Goal: Information Seeking & Learning: Learn about a topic

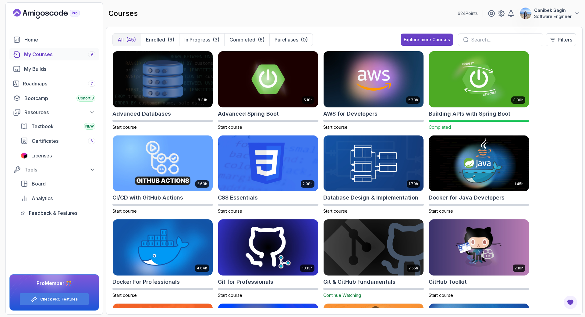
click at [481, 39] on input "text" at bounding box center [504, 39] width 67 height 7
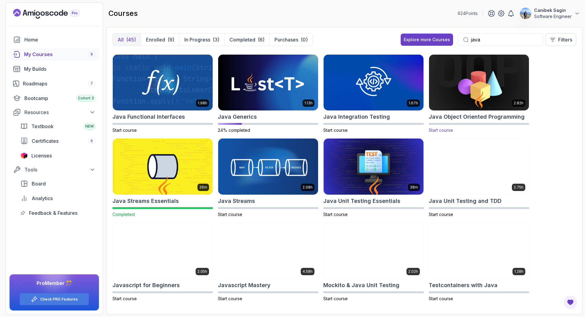
scroll to position [82, 0]
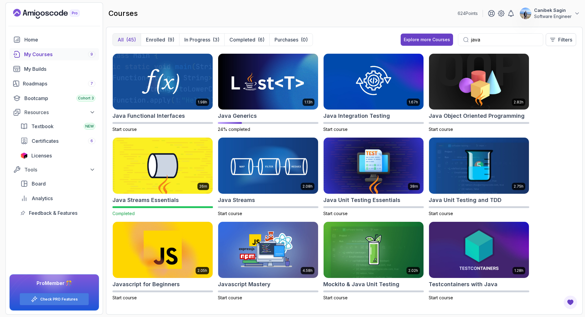
type input "java"
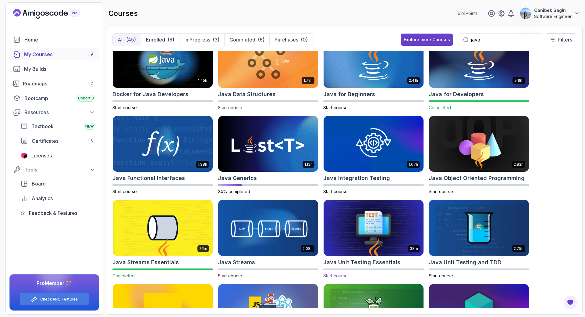
scroll to position [0, 0]
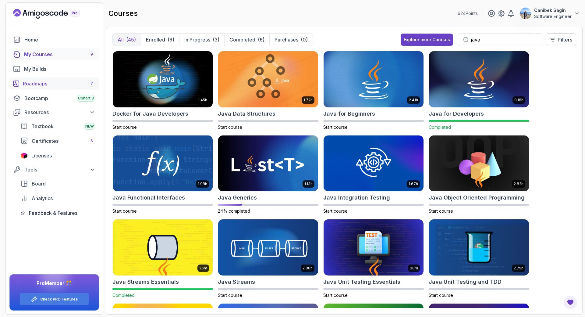
click at [41, 82] on div "Roadmaps 7" at bounding box center [59, 83] width 73 height 7
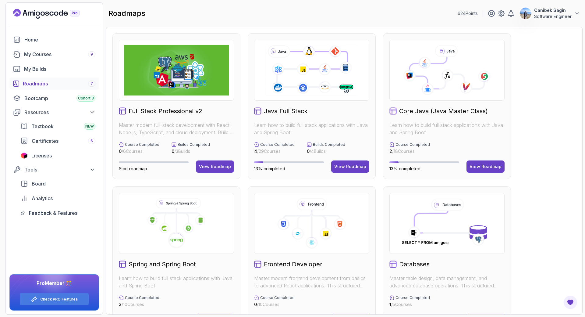
scroll to position [177, 0]
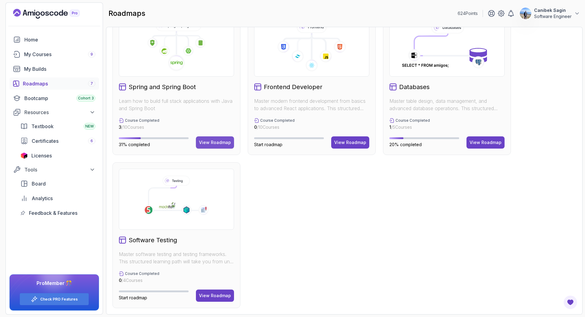
click at [210, 142] on div "View Roadmap" at bounding box center [215, 142] width 32 height 6
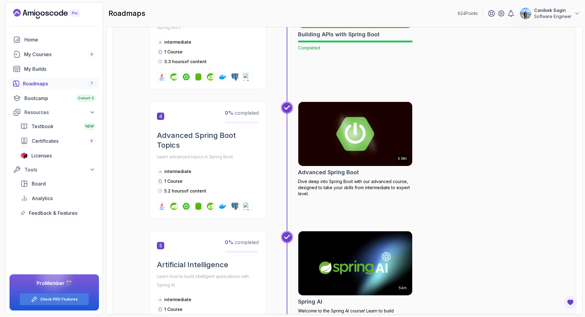
scroll to position [463, 0]
